Goal: Use online tool/utility: Use online tool/utility

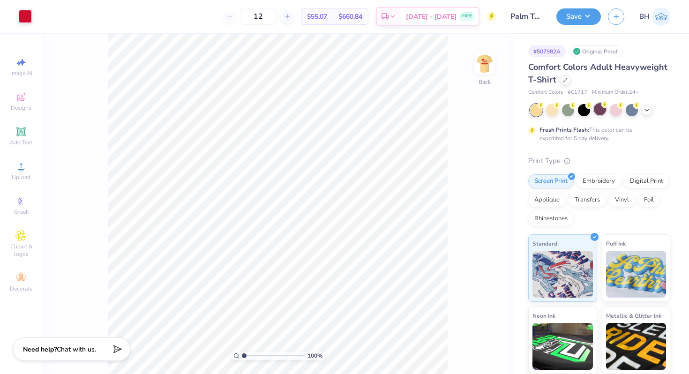
click at [604, 108] on div at bounding box center [600, 109] width 12 height 12
click at [650, 108] on icon at bounding box center [646, 108] width 7 height 7
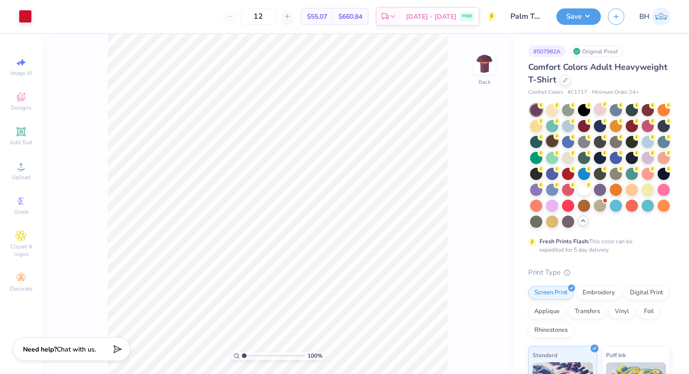
click at [558, 142] on div at bounding box center [552, 141] width 12 height 12
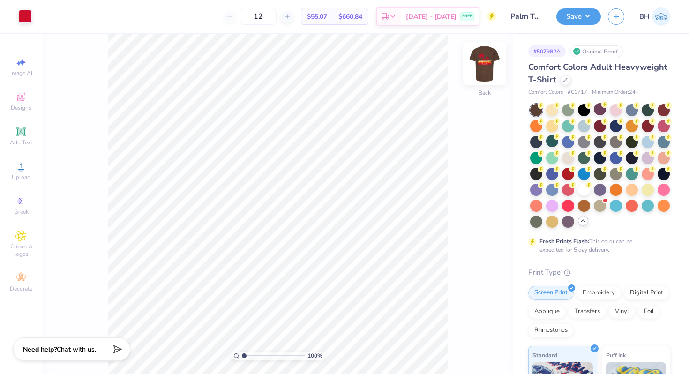
click at [486, 67] on img at bounding box center [484, 63] width 37 height 37
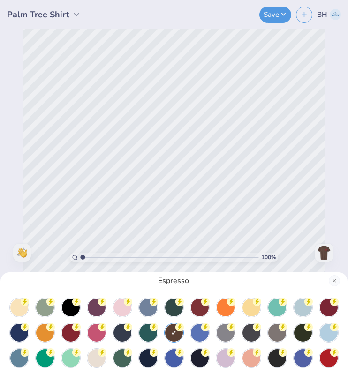
click at [152, 109] on div "Espresso" at bounding box center [174, 187] width 348 height 374
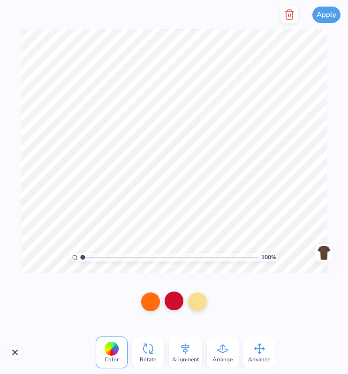
click at [174, 299] on div at bounding box center [173, 300] width 19 height 19
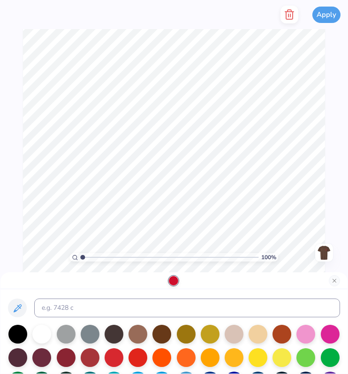
scroll to position [20, 0]
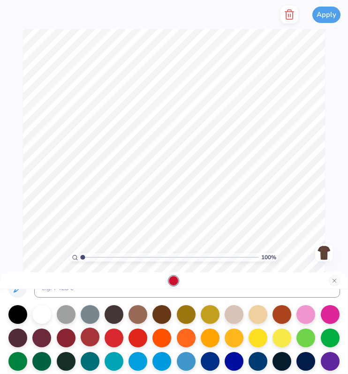
click at [89, 339] on div at bounding box center [90, 337] width 19 height 19
click at [112, 341] on div at bounding box center [113, 337] width 19 height 19
click at [133, 338] on div at bounding box center [137, 337] width 19 height 19
click at [50, 319] on div at bounding box center [41, 313] width 19 height 19
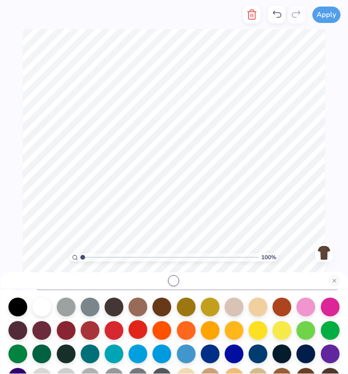
scroll to position [38, 0]
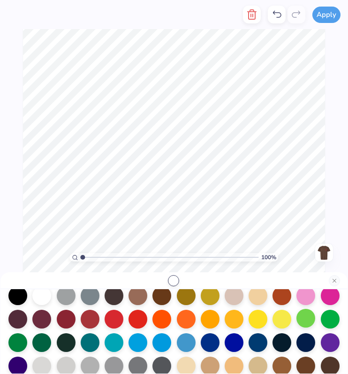
click at [303, 321] on div at bounding box center [305, 318] width 19 height 19
click at [286, 316] on div at bounding box center [281, 318] width 19 height 19
click at [237, 325] on div at bounding box center [233, 318] width 19 height 19
click at [206, 319] on div at bounding box center [210, 318] width 19 height 19
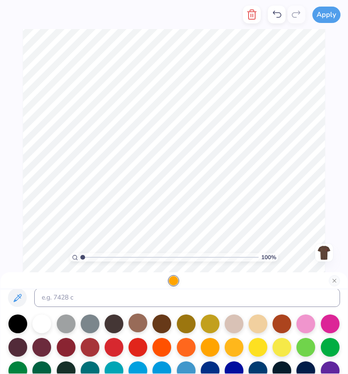
scroll to position [0, 0]
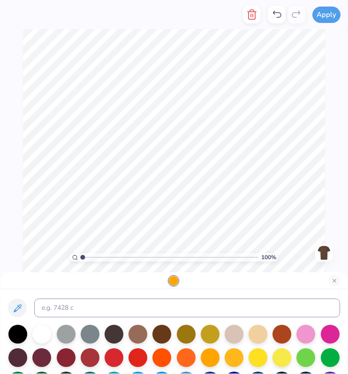
click at [173, 283] on div at bounding box center [173, 280] width 9 height 9
click at [331, 279] on button "Close" at bounding box center [333, 280] width 11 height 11
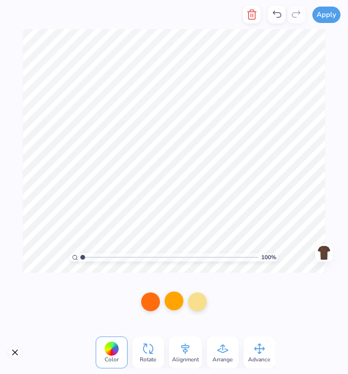
click at [172, 304] on div at bounding box center [173, 300] width 19 height 19
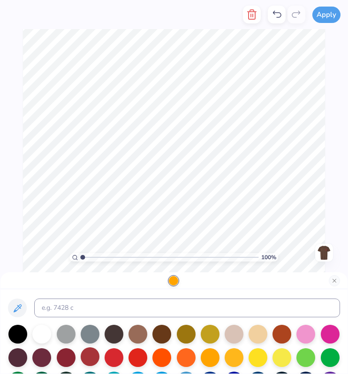
click at [99, 357] on div at bounding box center [90, 356] width 19 height 19
click at [110, 357] on div at bounding box center [113, 356] width 19 height 19
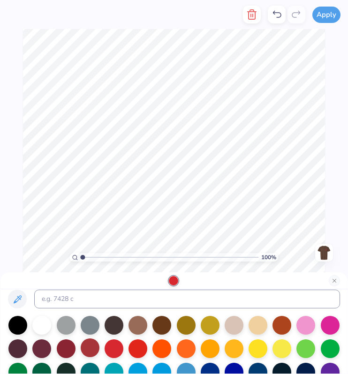
click at [89, 348] on div at bounding box center [90, 347] width 19 height 19
click at [336, 282] on button "Close" at bounding box center [333, 280] width 11 height 11
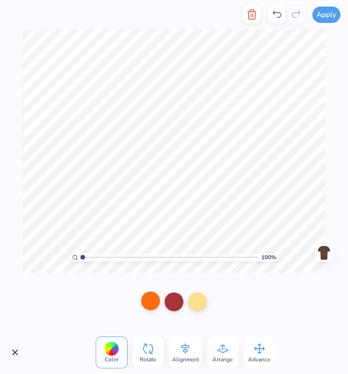
click at [154, 293] on div at bounding box center [150, 300] width 19 height 19
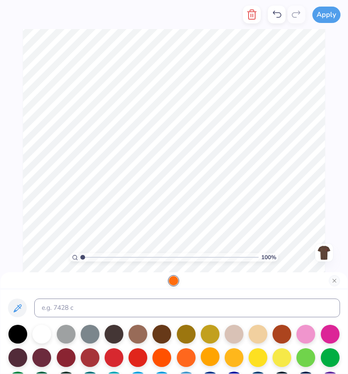
click at [214, 356] on div at bounding box center [210, 356] width 19 height 19
click at [230, 356] on div at bounding box center [233, 356] width 19 height 19
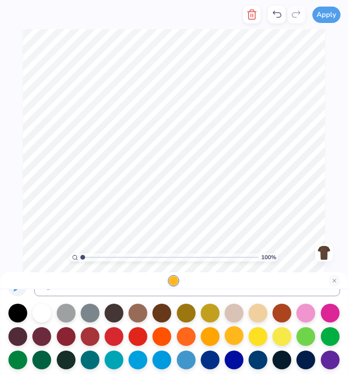
scroll to position [22, 0]
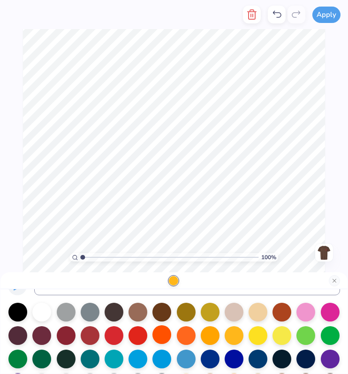
click at [167, 339] on div at bounding box center [161, 334] width 19 height 19
click at [192, 336] on div at bounding box center [186, 334] width 19 height 19
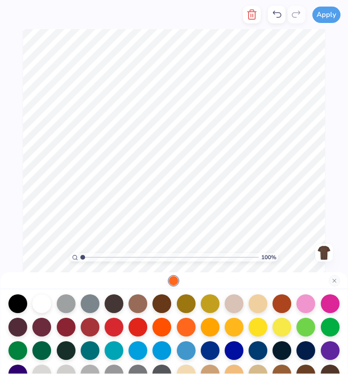
scroll to position [26, 0]
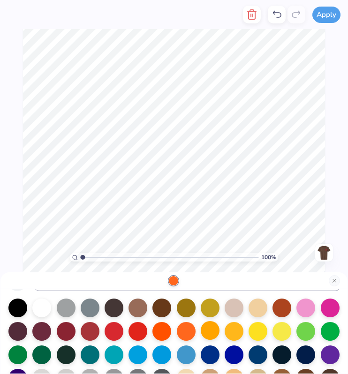
click at [201, 327] on div at bounding box center [210, 330] width 19 height 19
click at [181, 328] on div at bounding box center [186, 330] width 19 height 19
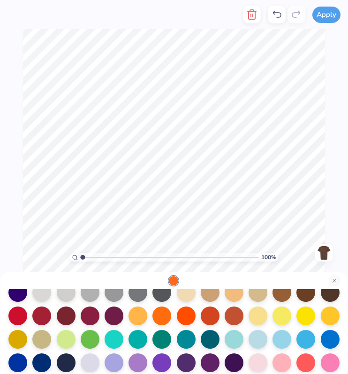
scroll to position [108, 0]
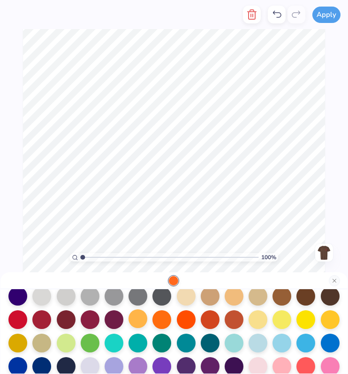
click at [139, 314] on div at bounding box center [137, 318] width 19 height 19
click at [188, 314] on div at bounding box center [186, 318] width 19 height 19
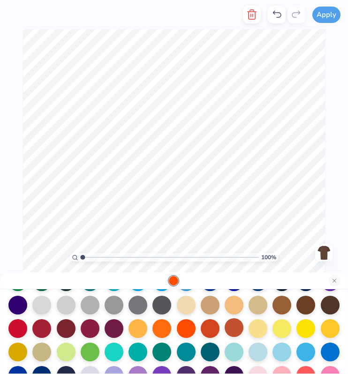
click at [235, 327] on div at bounding box center [233, 327] width 19 height 19
click at [190, 330] on div at bounding box center [186, 327] width 19 height 19
click at [204, 328] on div at bounding box center [210, 327] width 19 height 19
click at [336, 276] on button "Close" at bounding box center [333, 280] width 11 height 11
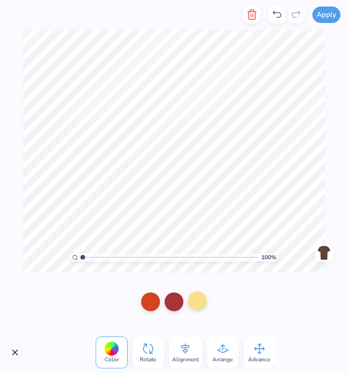
click at [195, 298] on div at bounding box center [197, 300] width 19 height 19
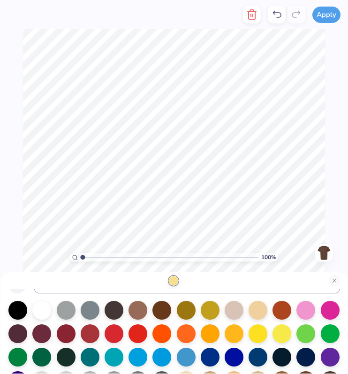
scroll to position [0, 0]
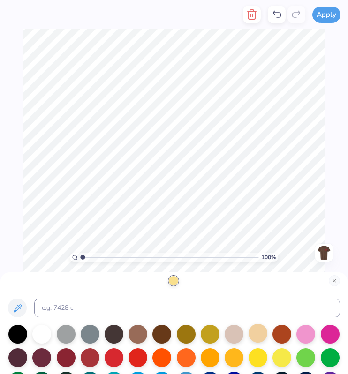
click at [253, 334] on div at bounding box center [257, 333] width 19 height 19
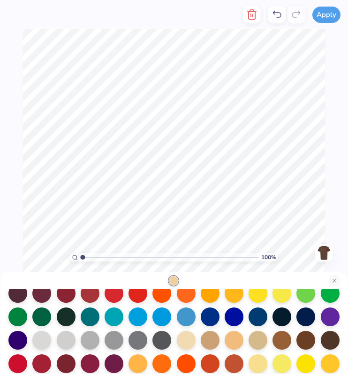
scroll to position [65, 0]
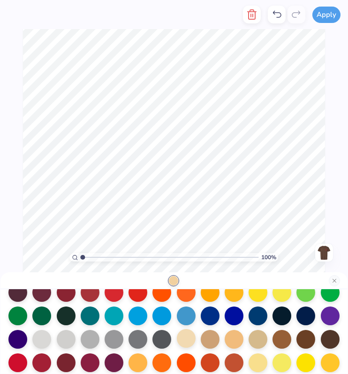
click at [194, 335] on div at bounding box center [186, 338] width 19 height 19
click at [190, 335] on div at bounding box center [186, 338] width 19 height 19
click at [185, 341] on div at bounding box center [186, 338] width 19 height 19
click at [230, 336] on div at bounding box center [233, 338] width 19 height 19
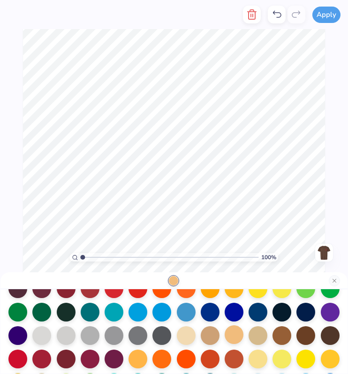
scroll to position [73, 0]
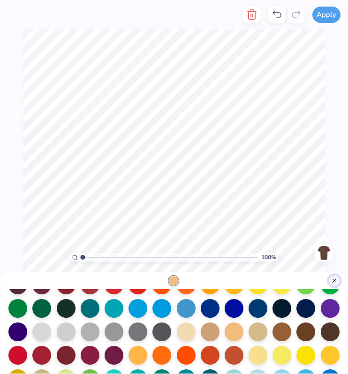
click at [333, 277] on button "Close" at bounding box center [333, 280] width 11 height 11
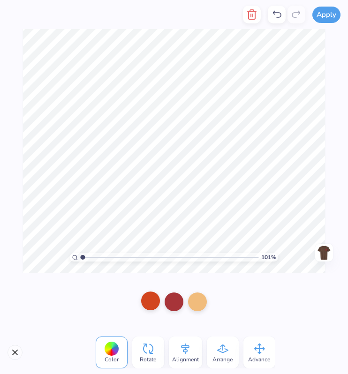
click at [150, 304] on div at bounding box center [150, 300] width 19 height 19
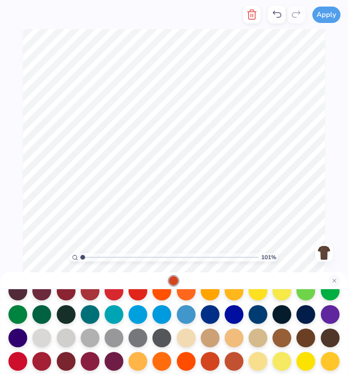
scroll to position [39, 0]
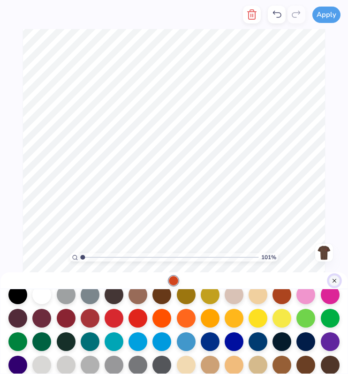
click at [332, 279] on button "Close" at bounding box center [333, 280] width 11 height 11
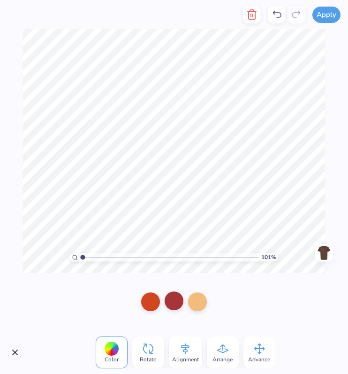
click at [170, 300] on div at bounding box center [173, 300] width 19 height 19
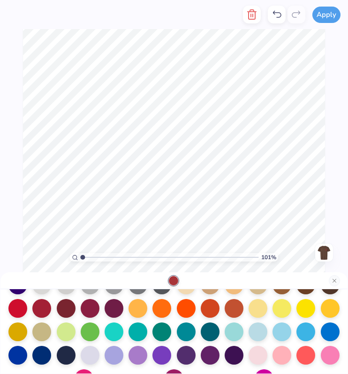
scroll to position [136, 0]
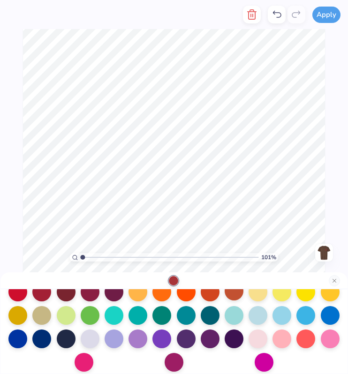
click at [231, 293] on div at bounding box center [233, 291] width 19 height 19
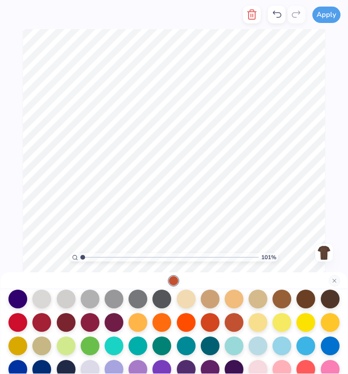
scroll to position [102, 0]
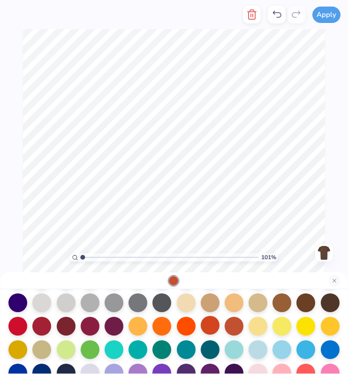
click at [206, 323] on div at bounding box center [210, 325] width 19 height 19
click at [327, 279] on div at bounding box center [173, 280] width 347 height 17
click at [335, 279] on button "Close" at bounding box center [333, 280] width 11 height 11
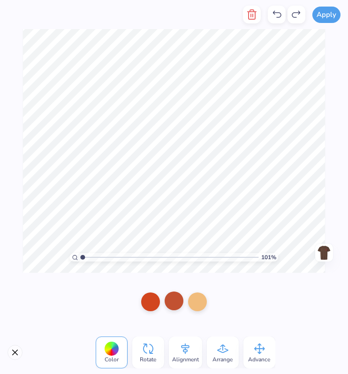
click at [176, 305] on div at bounding box center [173, 300] width 19 height 19
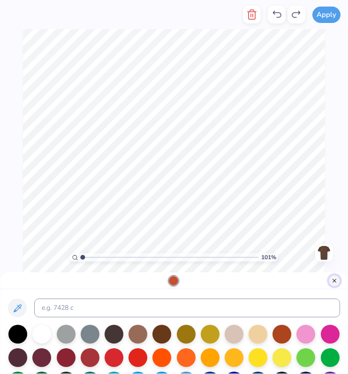
click at [332, 279] on button "Close" at bounding box center [333, 280] width 11 height 11
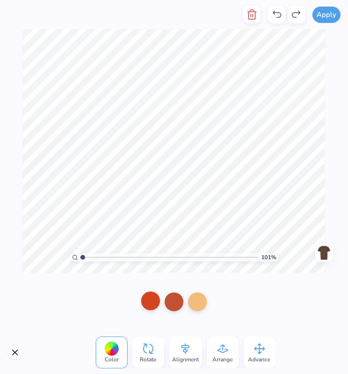
click at [157, 304] on div at bounding box center [150, 300] width 19 height 19
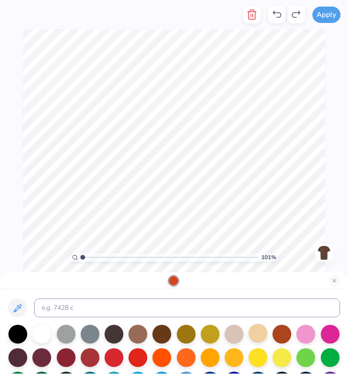
click at [261, 335] on div at bounding box center [257, 333] width 19 height 19
click at [330, 279] on button "Close" at bounding box center [333, 280] width 11 height 11
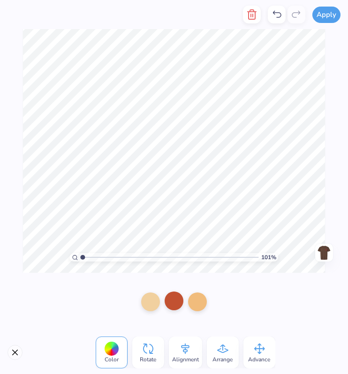
click at [173, 306] on div at bounding box center [173, 300] width 19 height 19
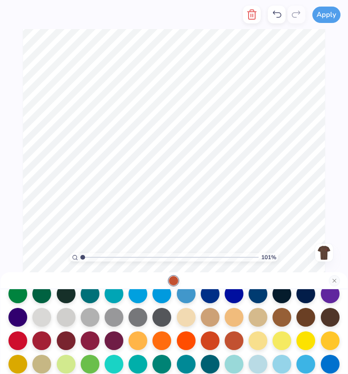
scroll to position [120, 0]
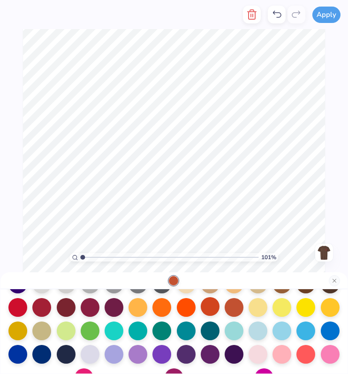
click at [210, 306] on div at bounding box center [210, 306] width 19 height 19
click at [183, 306] on div at bounding box center [186, 306] width 19 height 19
click at [209, 306] on div at bounding box center [210, 306] width 19 height 19
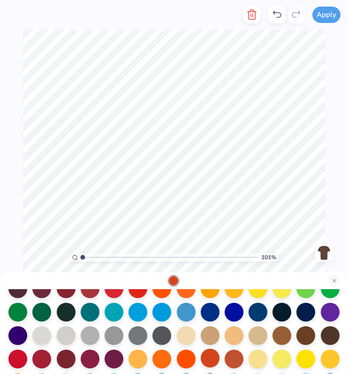
scroll to position [68, 0]
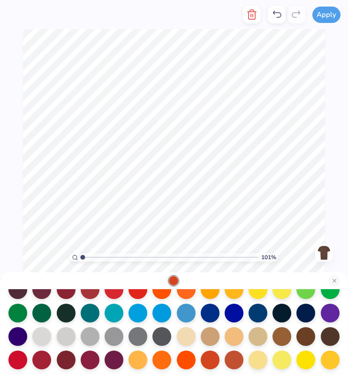
click at [325, 275] on div at bounding box center [173, 280] width 347 height 17
click at [333, 279] on button "Close" at bounding box center [333, 280] width 11 height 11
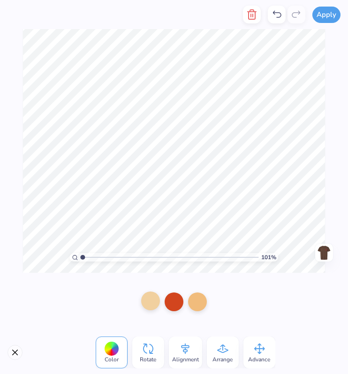
click at [149, 300] on div at bounding box center [150, 300] width 19 height 19
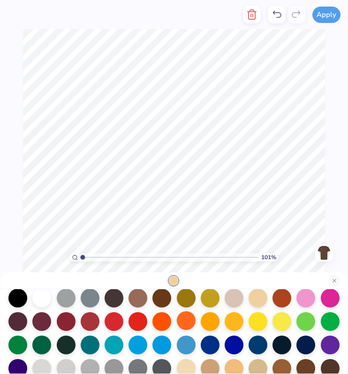
scroll to position [40, 0]
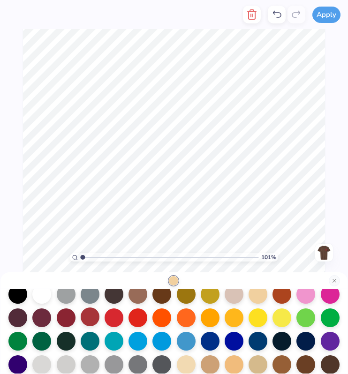
click at [91, 316] on div at bounding box center [90, 316] width 19 height 19
click at [118, 315] on div at bounding box center [113, 316] width 19 height 19
click at [65, 319] on div at bounding box center [66, 316] width 19 height 19
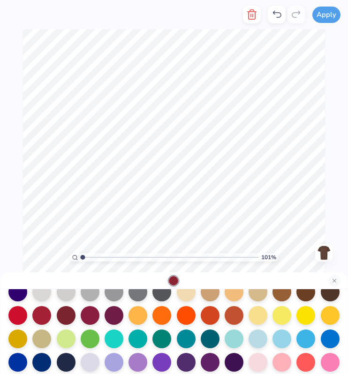
scroll to position [114, 0]
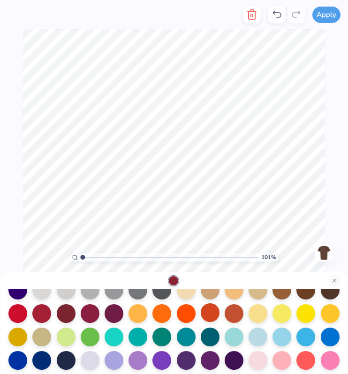
click at [208, 315] on div at bounding box center [210, 312] width 19 height 19
click at [234, 310] on div at bounding box center [233, 312] width 19 height 19
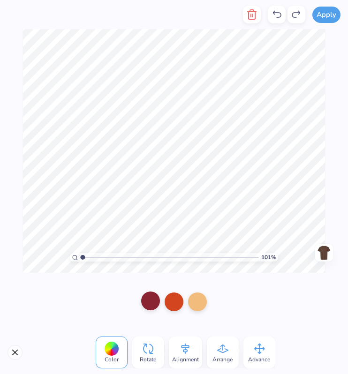
click at [150, 302] on div at bounding box center [150, 300] width 19 height 19
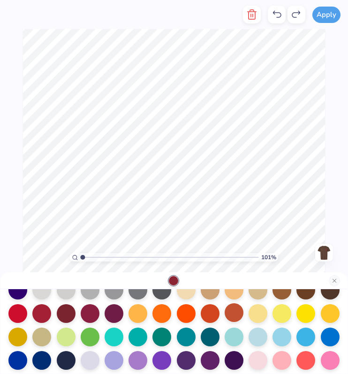
click at [230, 317] on div at bounding box center [233, 312] width 19 height 19
click at [161, 315] on div at bounding box center [161, 312] width 19 height 19
click at [139, 312] on div at bounding box center [137, 312] width 19 height 19
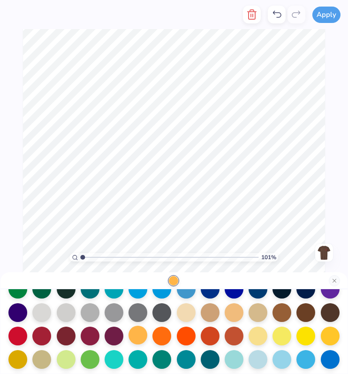
scroll to position [90, 0]
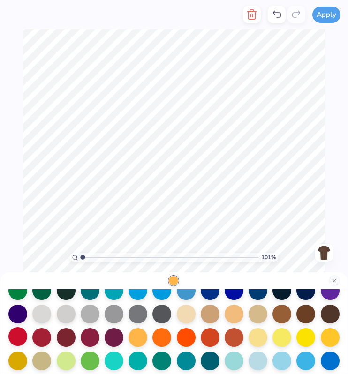
click at [16, 337] on div at bounding box center [17, 336] width 19 height 19
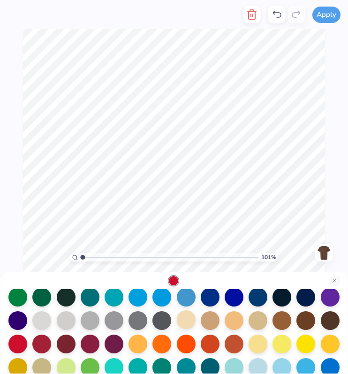
click at [190, 321] on div at bounding box center [186, 319] width 19 height 19
click at [335, 277] on button "Close" at bounding box center [333, 280] width 11 height 11
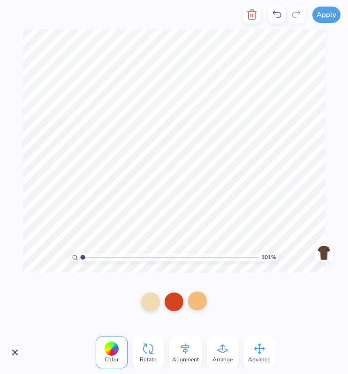
click at [201, 299] on div at bounding box center [197, 300] width 19 height 19
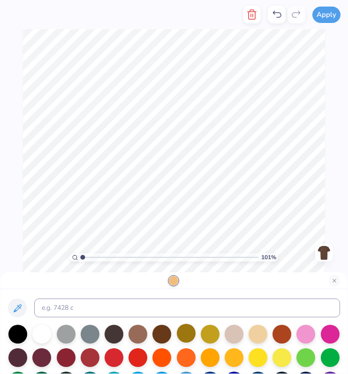
scroll to position [15, 0]
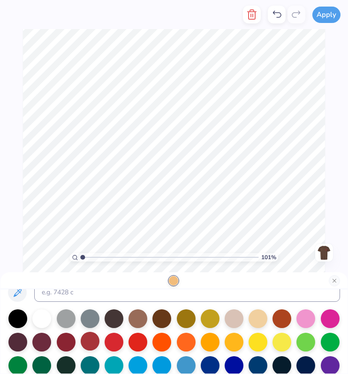
click at [81, 338] on div at bounding box center [90, 341] width 19 height 19
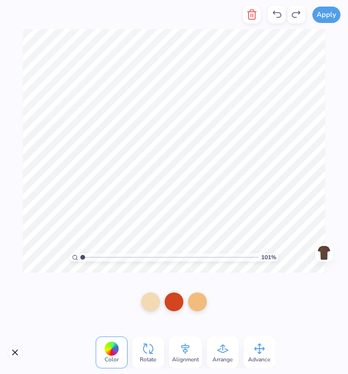
scroll to position [0, 0]
click at [196, 303] on div at bounding box center [197, 300] width 19 height 19
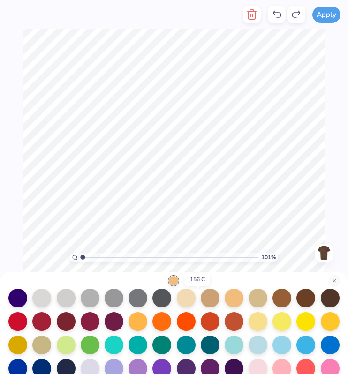
scroll to position [113, 0]
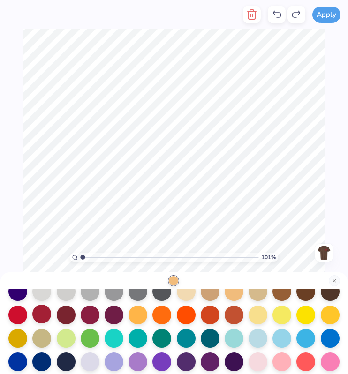
click at [40, 320] on div at bounding box center [41, 314] width 19 height 19
click at [16, 317] on div at bounding box center [17, 314] width 19 height 19
click at [64, 314] on div at bounding box center [66, 314] width 19 height 19
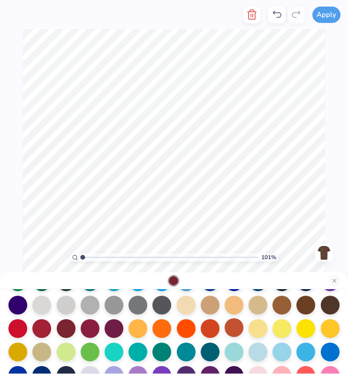
click at [232, 306] on div at bounding box center [233, 305] width 19 height 19
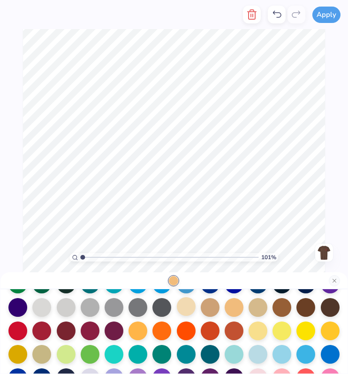
click at [189, 310] on div at bounding box center [186, 306] width 19 height 19
click at [189, 307] on div at bounding box center [186, 306] width 19 height 19
click at [184, 308] on div at bounding box center [186, 306] width 19 height 19
click at [207, 307] on div at bounding box center [210, 306] width 19 height 19
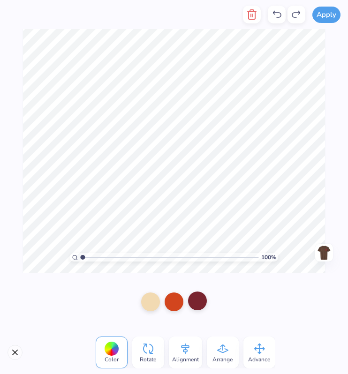
click at [195, 298] on div at bounding box center [197, 300] width 19 height 19
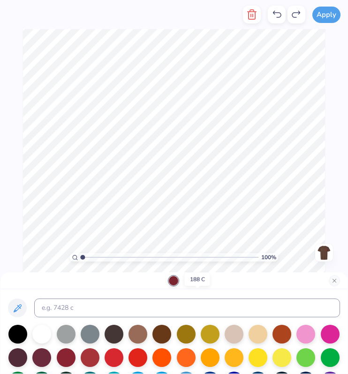
scroll to position [10, 0]
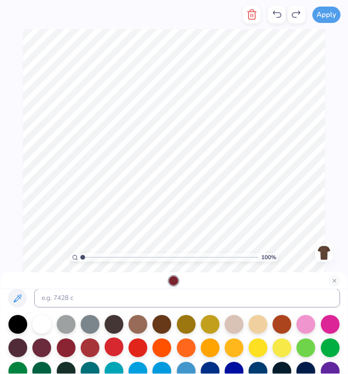
click at [116, 354] on div at bounding box center [113, 346] width 19 height 19
click at [164, 341] on div at bounding box center [161, 346] width 19 height 19
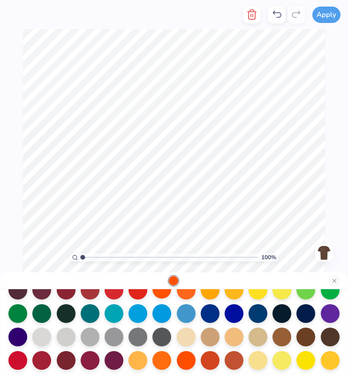
scroll to position [76, 0]
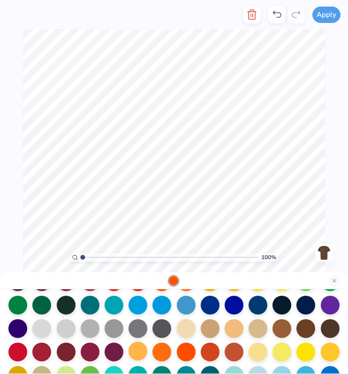
click at [137, 351] on div at bounding box center [137, 351] width 19 height 19
click at [187, 353] on div at bounding box center [186, 351] width 19 height 19
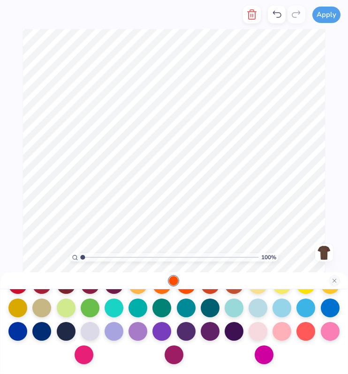
scroll to position [137, 0]
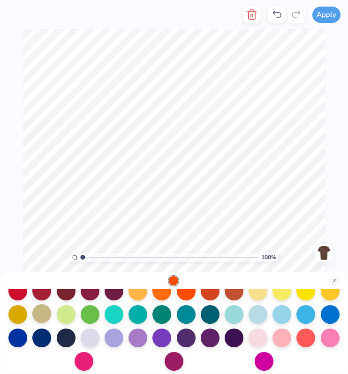
click at [34, 310] on div at bounding box center [41, 313] width 19 height 19
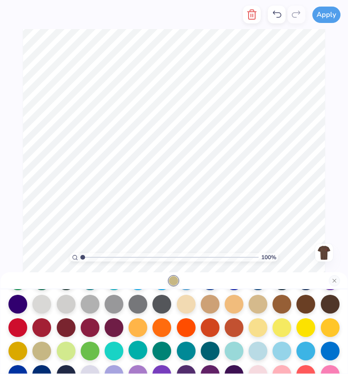
scroll to position [99, 0]
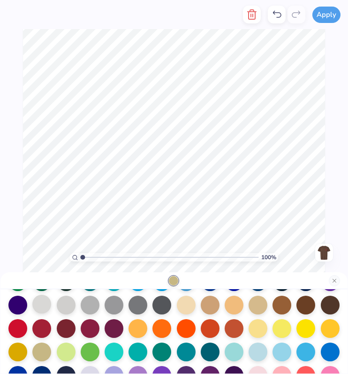
click at [47, 304] on div at bounding box center [41, 304] width 19 height 19
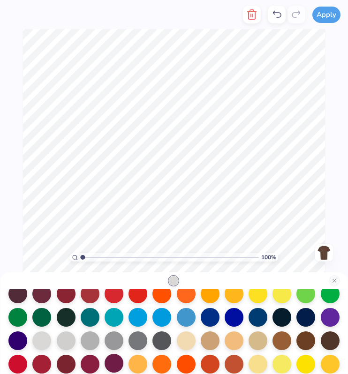
scroll to position [63, 0]
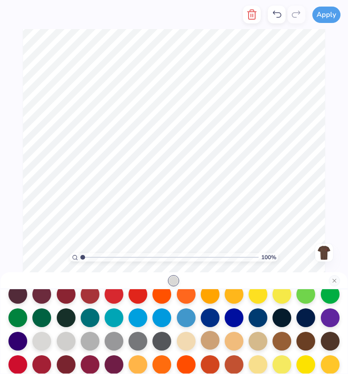
click at [206, 338] on div at bounding box center [210, 340] width 19 height 19
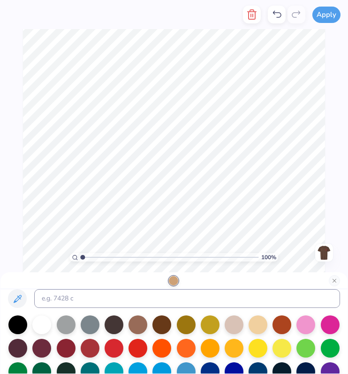
scroll to position [0, 0]
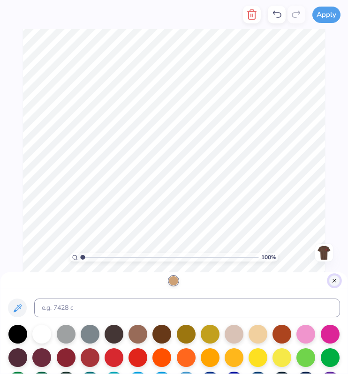
click at [335, 279] on button "Close" at bounding box center [333, 280] width 11 height 11
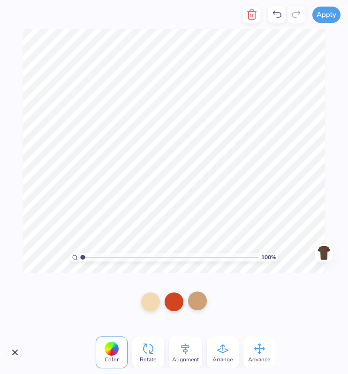
click at [192, 310] on div at bounding box center [197, 300] width 19 height 19
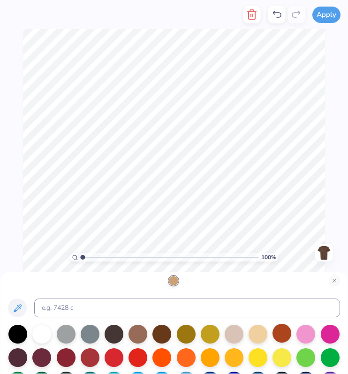
click at [288, 338] on div at bounding box center [281, 333] width 19 height 19
click at [330, 282] on button "Close" at bounding box center [333, 280] width 11 height 11
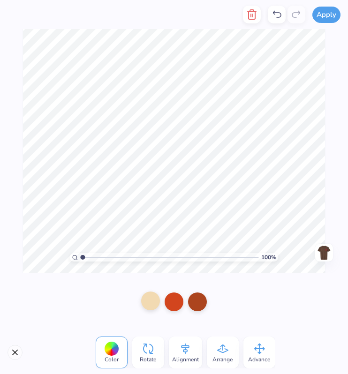
click at [142, 306] on div at bounding box center [150, 300] width 19 height 19
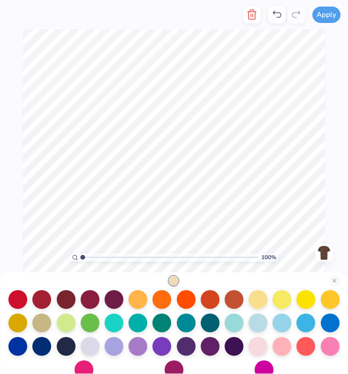
scroll to position [78, 0]
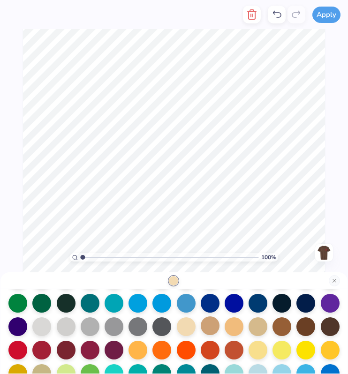
click at [201, 335] on div at bounding box center [210, 325] width 19 height 19
click at [209, 328] on div at bounding box center [210, 325] width 19 height 19
click at [209, 327] on div at bounding box center [210, 325] width 19 height 19
click at [328, 282] on div at bounding box center [173, 280] width 347 height 17
click at [334, 280] on button "Close" at bounding box center [333, 280] width 11 height 11
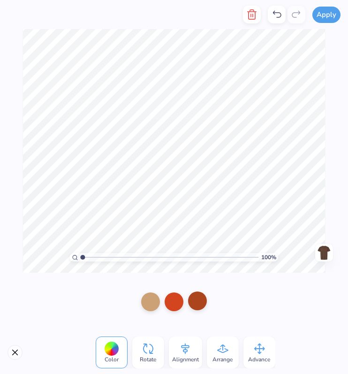
click at [193, 297] on div at bounding box center [197, 300] width 19 height 19
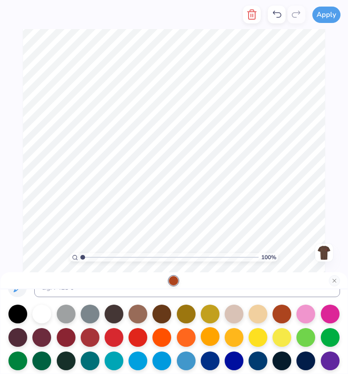
scroll to position [29, 0]
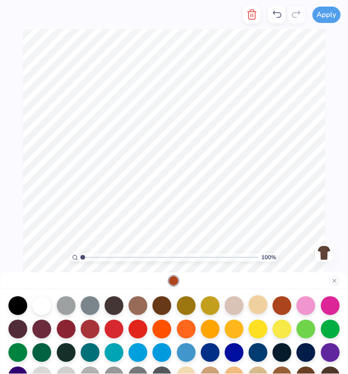
click at [260, 300] on div at bounding box center [257, 304] width 19 height 19
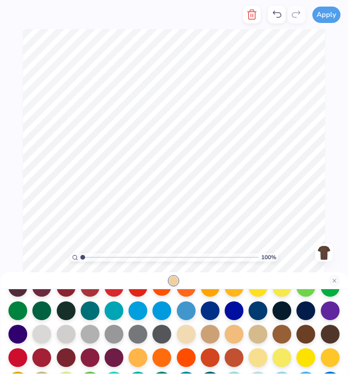
scroll to position [43, 0]
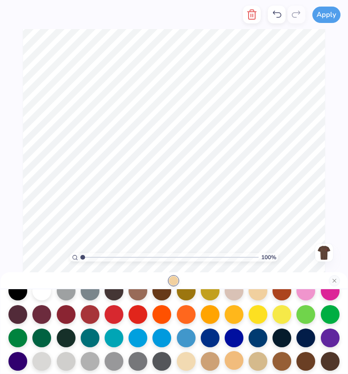
click at [234, 358] on div at bounding box center [233, 360] width 19 height 19
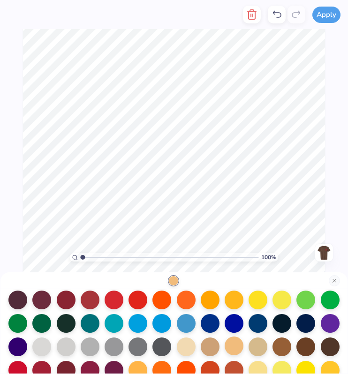
scroll to position [60, 0]
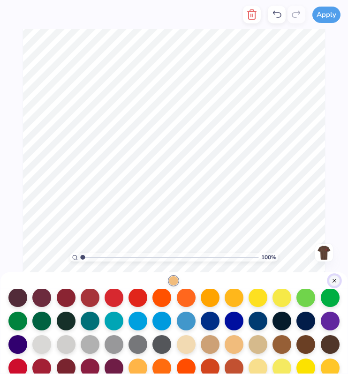
click at [336, 280] on button "Close" at bounding box center [333, 280] width 11 height 11
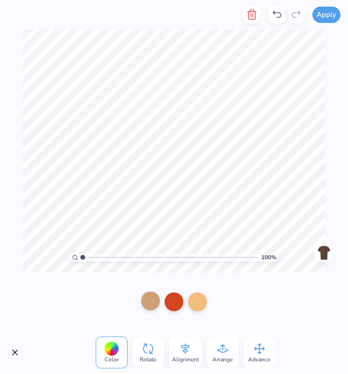
click at [149, 301] on div at bounding box center [150, 300] width 19 height 19
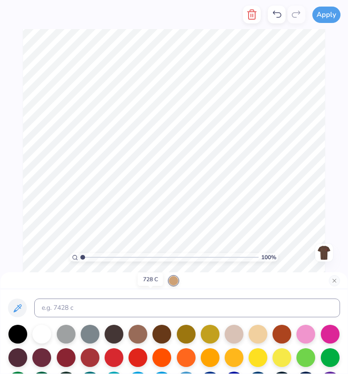
scroll to position [11, 0]
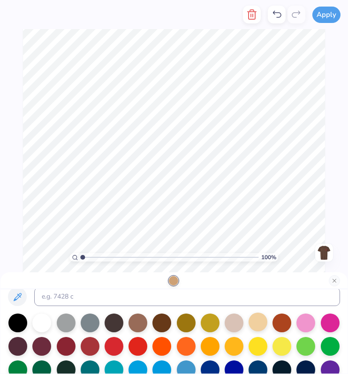
click at [260, 324] on div at bounding box center [257, 322] width 19 height 19
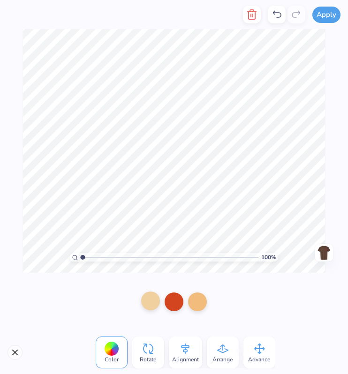
click at [154, 299] on div at bounding box center [150, 300] width 19 height 19
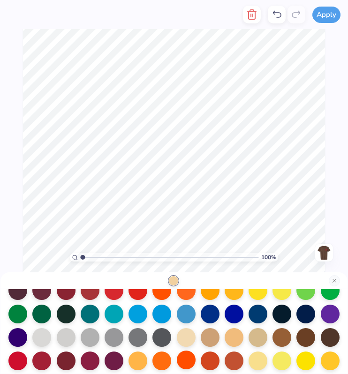
scroll to position [72, 0]
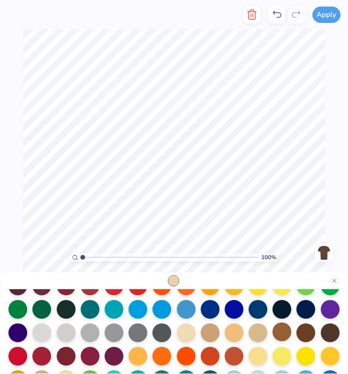
click at [285, 329] on div at bounding box center [281, 331] width 19 height 19
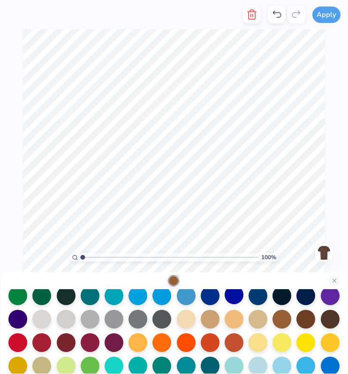
scroll to position [97, 0]
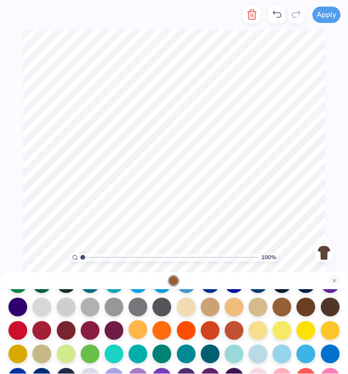
click at [130, 329] on div at bounding box center [137, 329] width 19 height 19
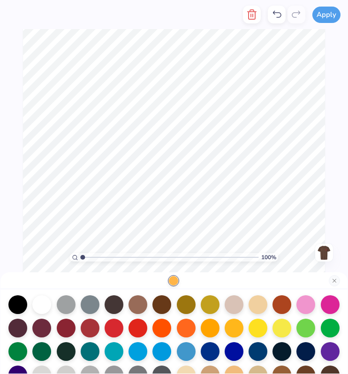
scroll to position [0, 0]
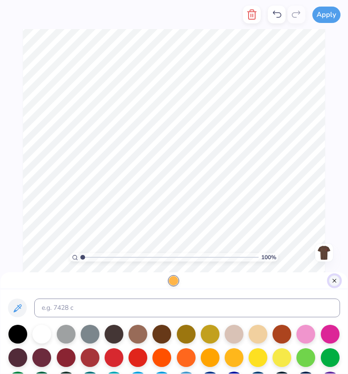
click at [334, 277] on button "Close" at bounding box center [333, 280] width 11 height 11
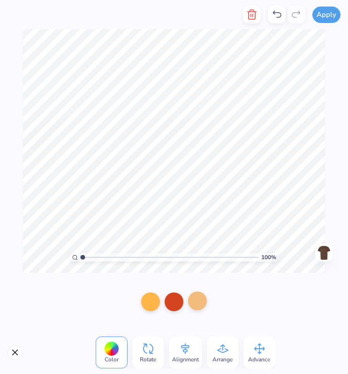
click at [190, 305] on div at bounding box center [197, 300] width 19 height 19
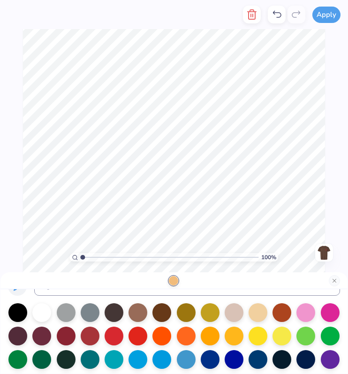
scroll to position [30, 0]
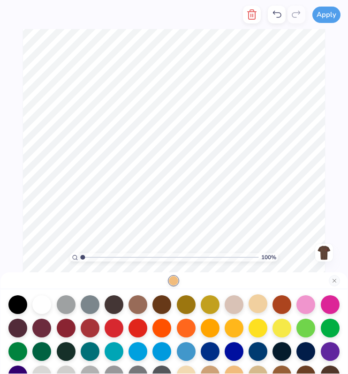
click at [260, 306] on div at bounding box center [257, 303] width 19 height 19
click at [325, 231] on div "100 % Need help? Chat with us. Front" at bounding box center [174, 151] width 348 height 244
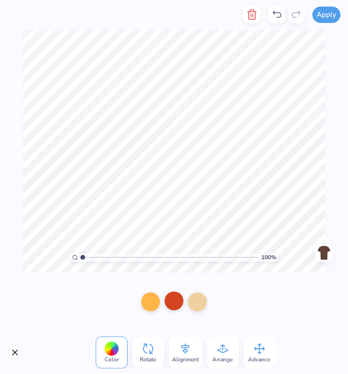
click at [173, 302] on div at bounding box center [173, 300] width 19 height 19
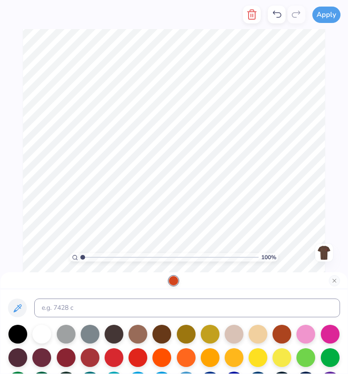
scroll to position [10, 0]
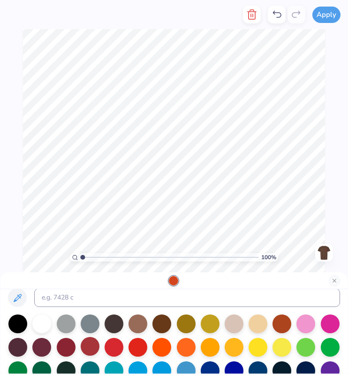
click at [90, 344] on div at bounding box center [90, 346] width 19 height 19
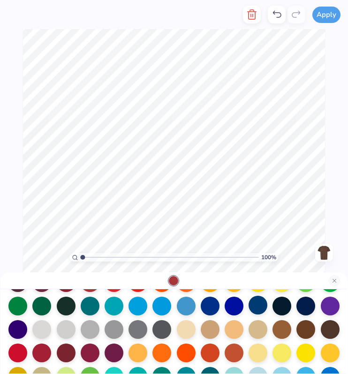
scroll to position [78, 0]
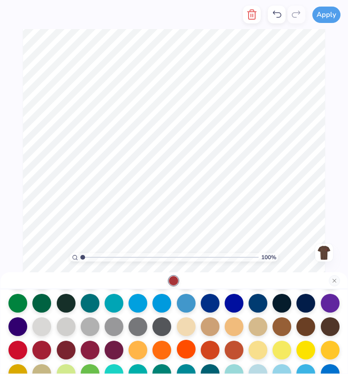
click at [188, 343] on div at bounding box center [186, 349] width 19 height 19
click at [157, 346] on div at bounding box center [161, 349] width 19 height 19
click at [237, 353] on div at bounding box center [233, 349] width 19 height 19
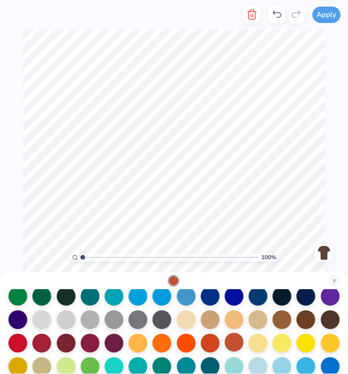
scroll to position [85, 0]
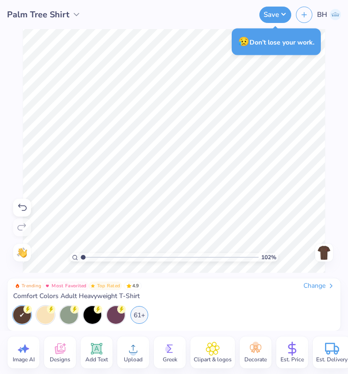
type input "1.01613681989156"
